Goal: Task Accomplishment & Management: Manage account settings

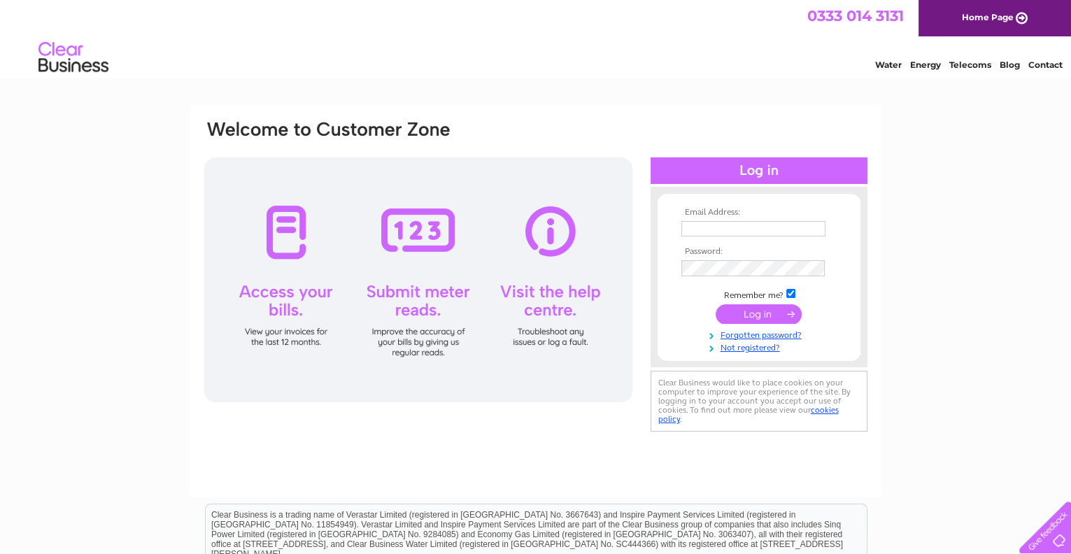
type input "[EMAIL_ADDRESS][DOMAIN_NAME]"
click at [753, 313] on input "submit" at bounding box center [759, 314] width 86 height 20
click at [292, 241] on div at bounding box center [418, 279] width 428 height 245
click at [283, 252] on div at bounding box center [418, 279] width 428 height 245
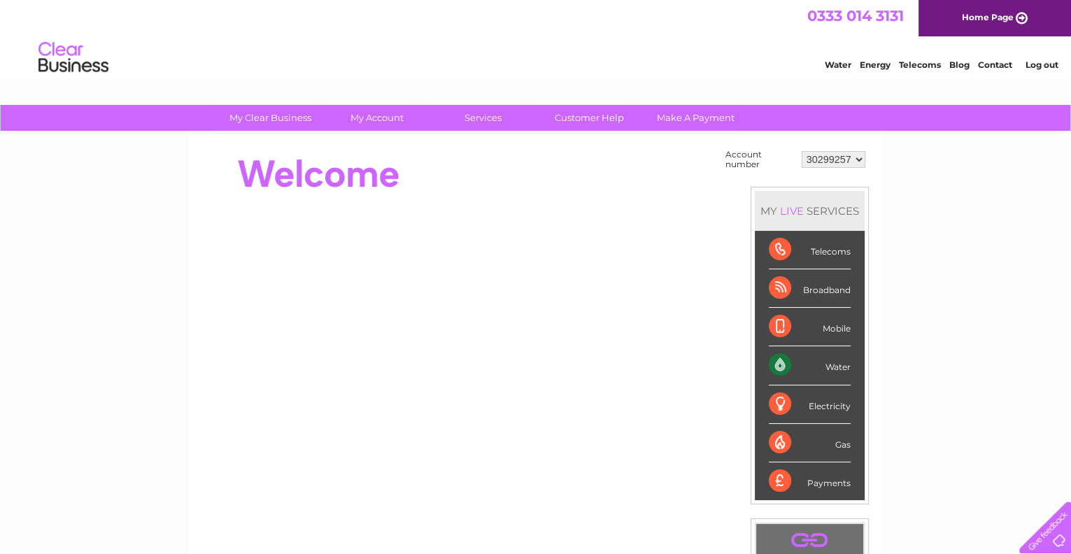
click at [779, 362] on div "Water" at bounding box center [810, 365] width 82 height 38
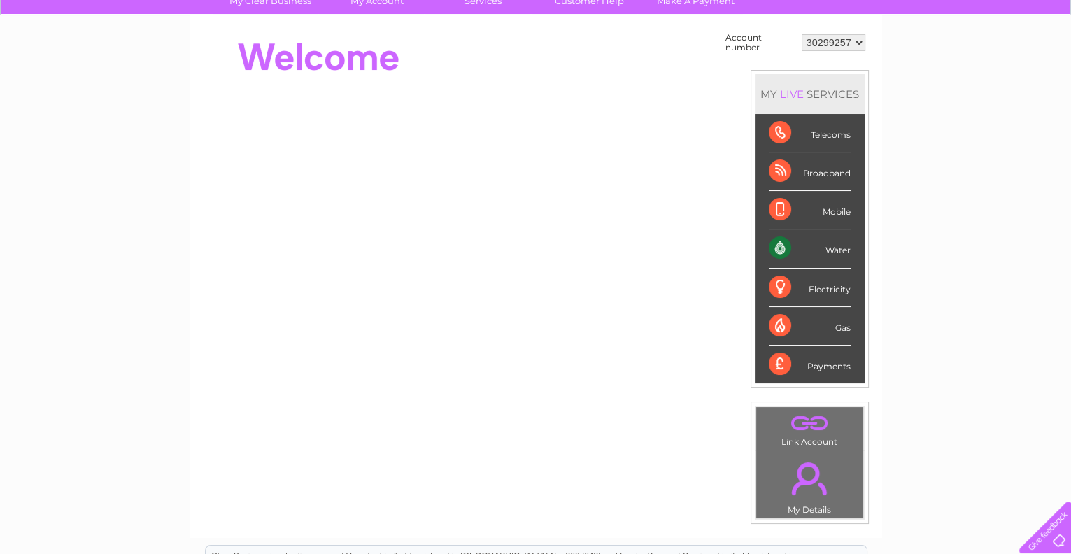
scroll to position [139, 0]
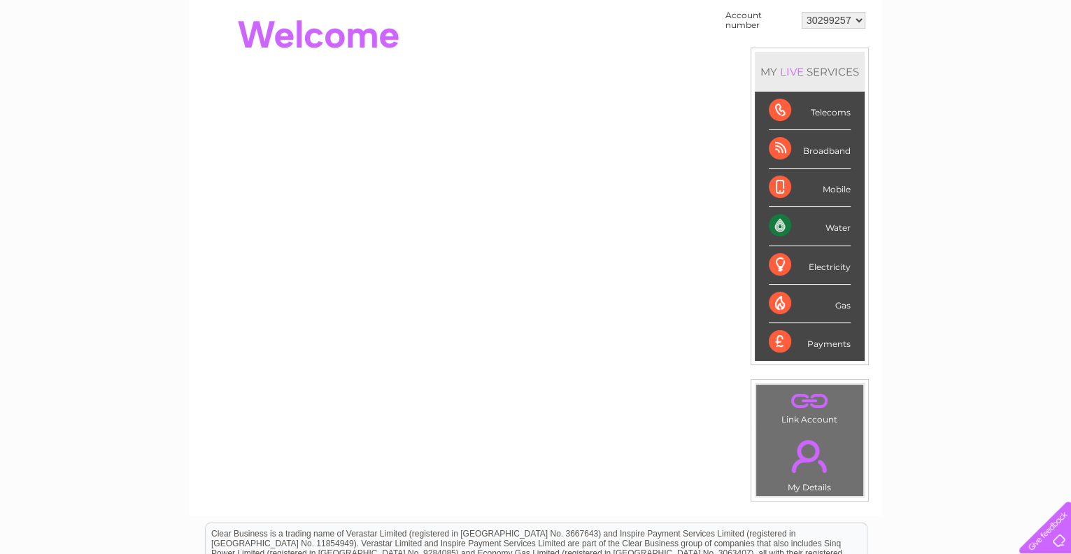
click at [800, 231] on div "Water" at bounding box center [810, 226] width 82 height 38
click at [839, 226] on div "Water" at bounding box center [810, 226] width 82 height 38
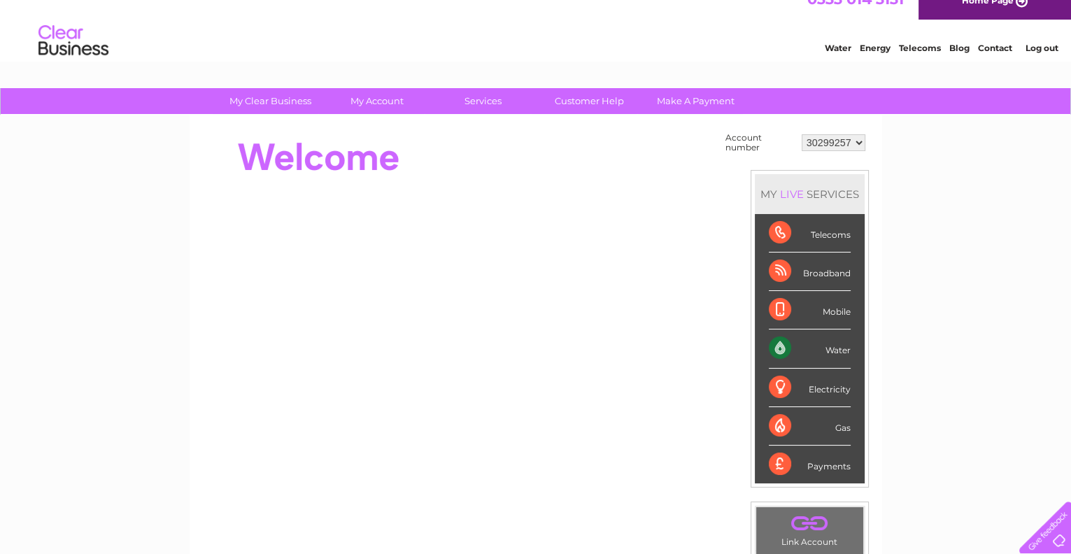
scroll to position [0, 0]
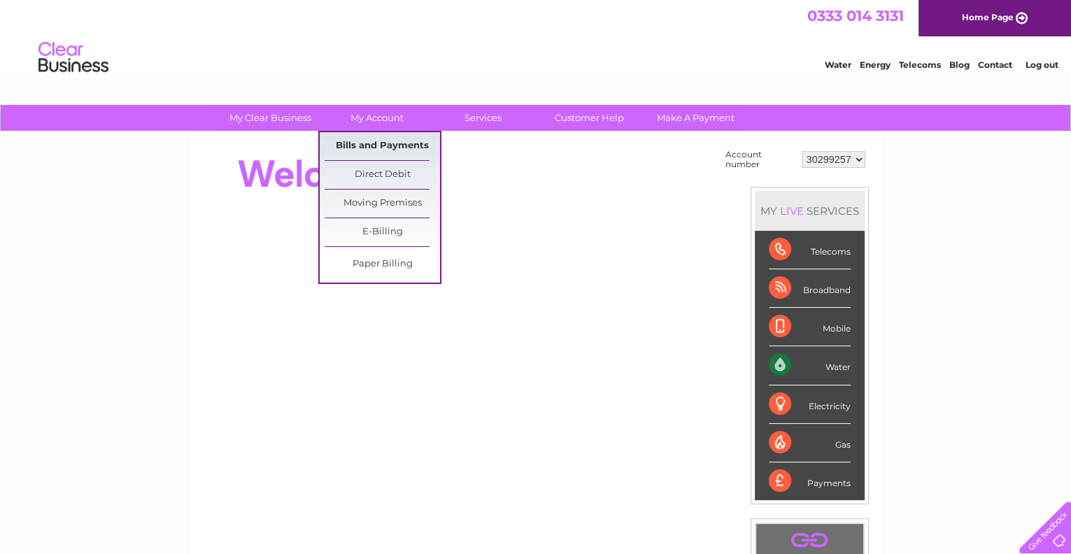
click at [387, 139] on link "Bills and Payments" at bounding box center [382, 146] width 115 height 28
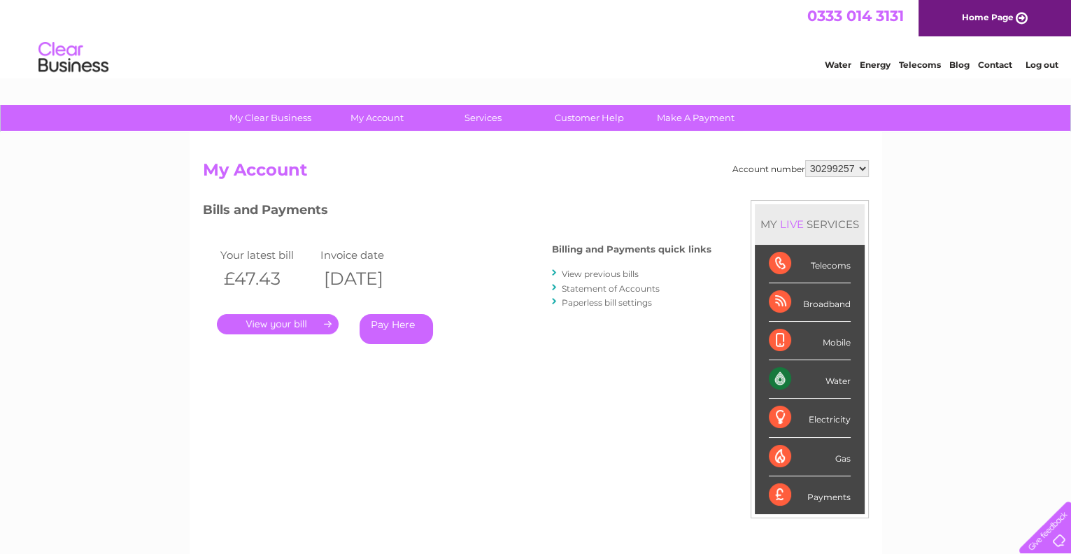
click at [306, 325] on link "." at bounding box center [278, 324] width 122 height 20
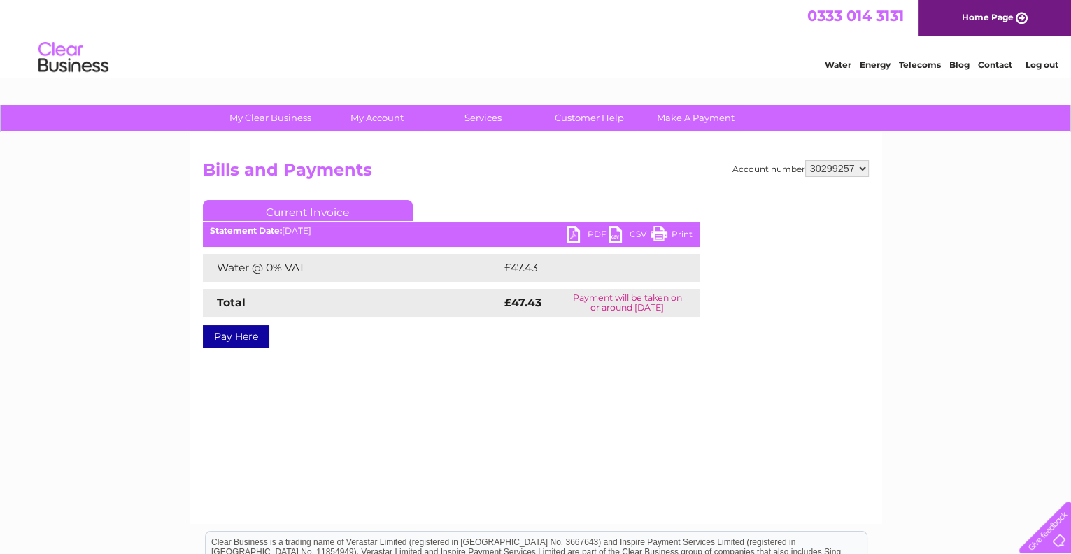
click at [674, 232] on link "Print" at bounding box center [672, 236] width 42 height 20
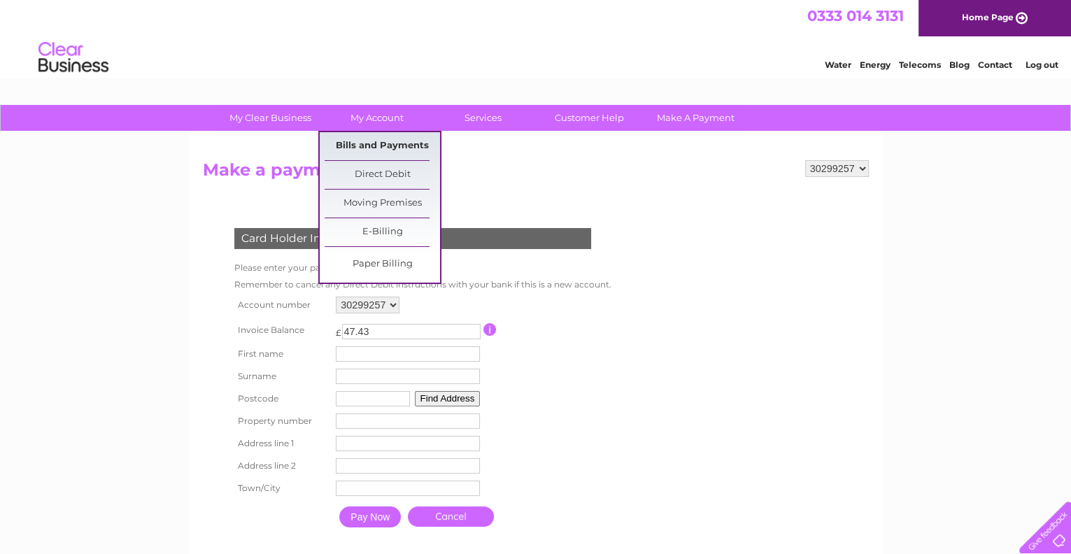
click at [397, 142] on link "Bills and Payments" at bounding box center [382, 146] width 115 height 28
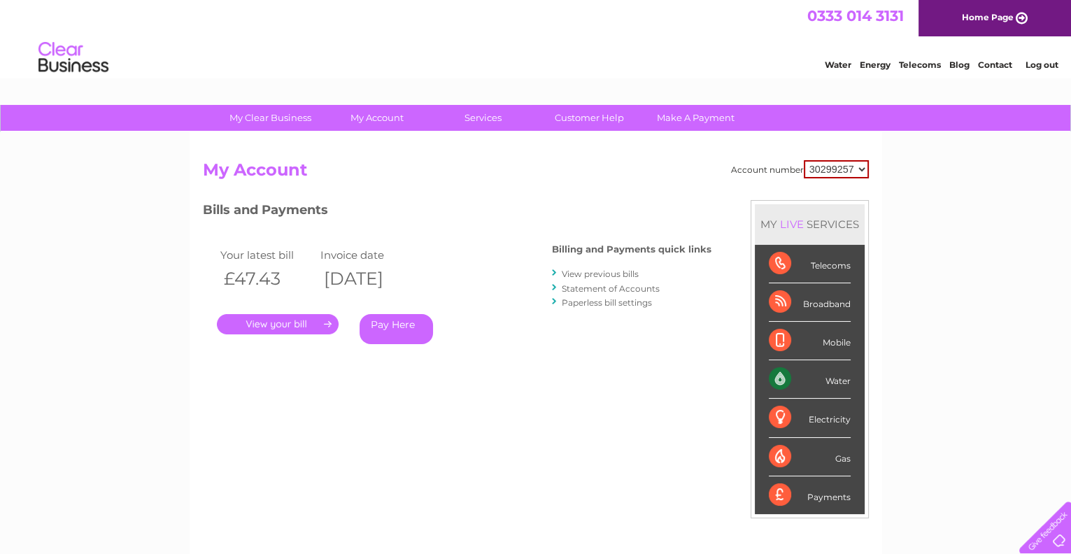
click at [265, 325] on link "." at bounding box center [278, 324] width 122 height 20
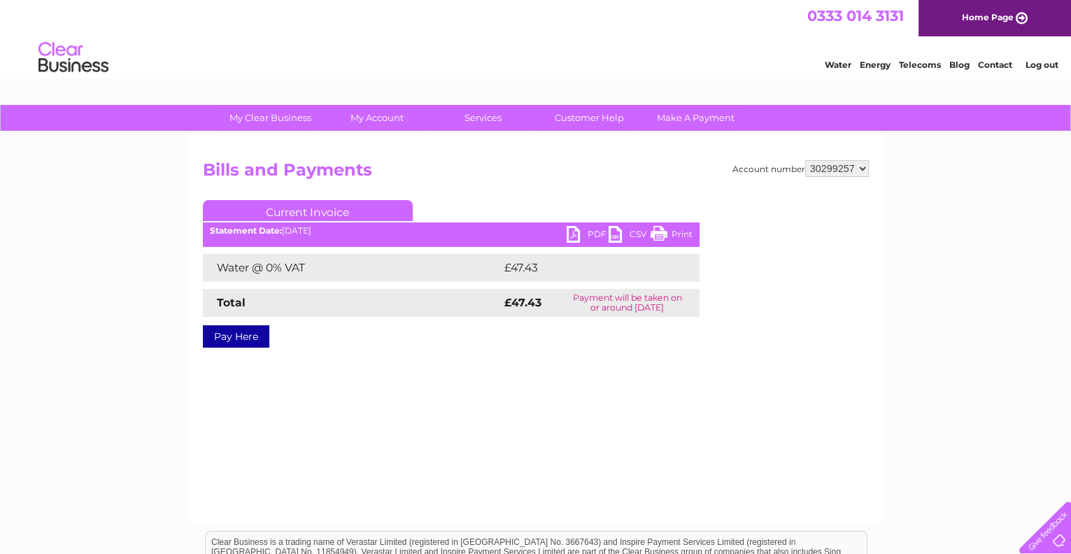
click at [575, 232] on link "PDF" at bounding box center [588, 236] width 42 height 20
